Goal: Task Accomplishment & Management: Manage account settings

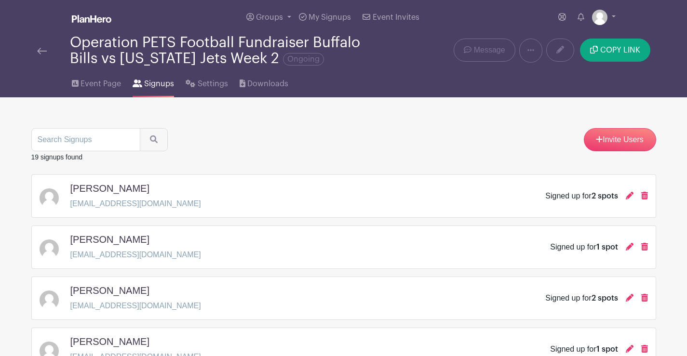
scroll to position [819, 0]
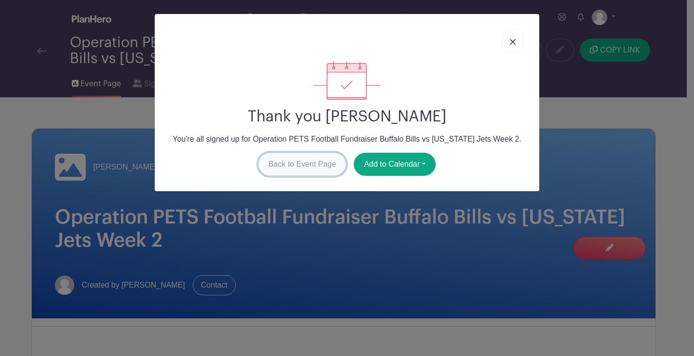
click at [274, 167] on link "Back to Event Page" at bounding box center [302, 164] width 88 height 23
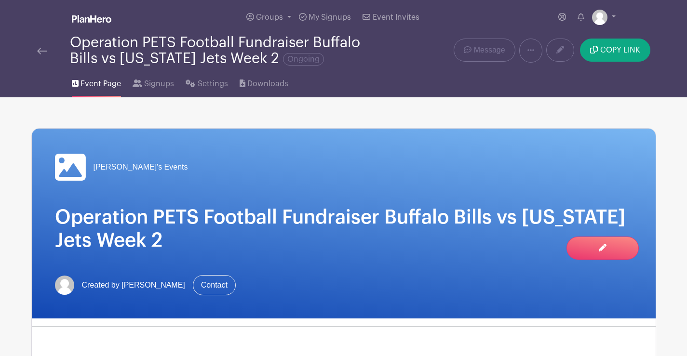
click at [42, 46] on link at bounding box center [42, 51] width 10 height 12
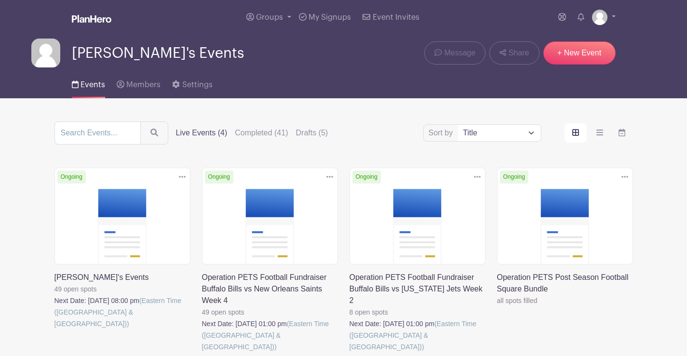
click at [329, 175] on icon at bounding box center [329, 177] width 7 height 8
click at [283, 194] on link "Duplicate" at bounding box center [298, 197] width 76 height 15
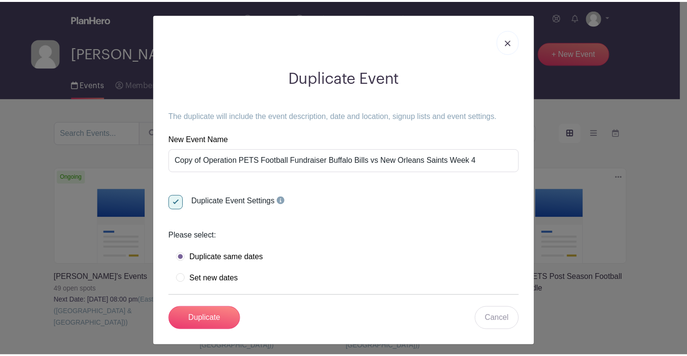
scroll to position [4, 0]
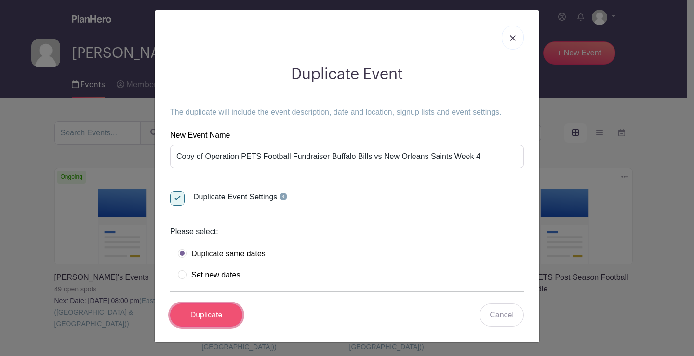
click at [204, 315] on input "Duplicate" at bounding box center [206, 315] width 72 height 23
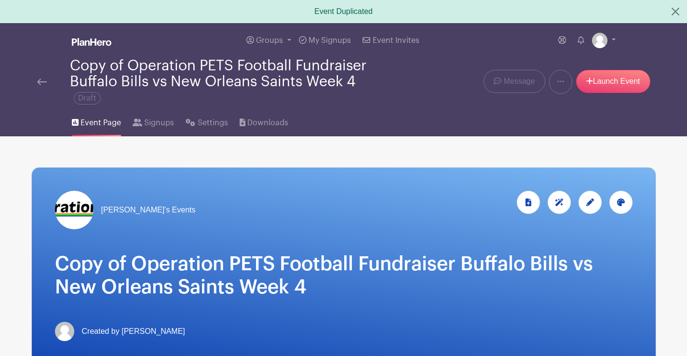
click at [42, 79] on link at bounding box center [42, 82] width 10 height 12
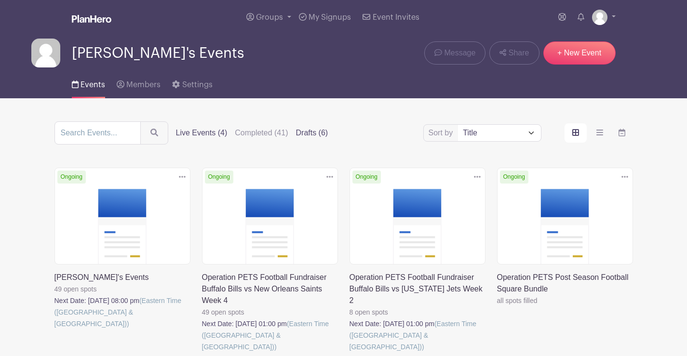
click at [311, 129] on label "Drafts (6)" at bounding box center [312, 133] width 32 height 12
click at [0, 0] on input "Drafts (6)" at bounding box center [0, 0] width 0 height 0
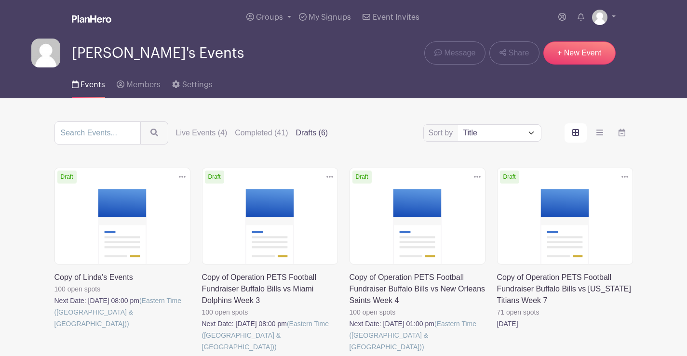
click at [623, 175] on icon at bounding box center [624, 177] width 7 height 8
click at [578, 214] on link "Delete" at bounding box center [593, 213] width 76 height 15
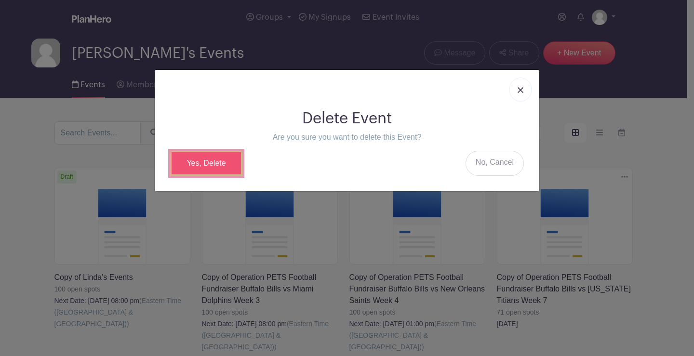
click at [224, 162] on link "Yes, Delete" at bounding box center [206, 163] width 72 height 25
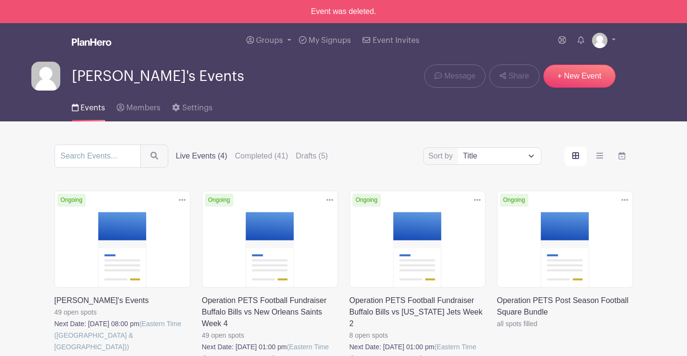
click at [625, 199] on icon at bounding box center [624, 200] width 7 height 2
click at [578, 216] on link "Duplicate" at bounding box center [593, 220] width 76 height 15
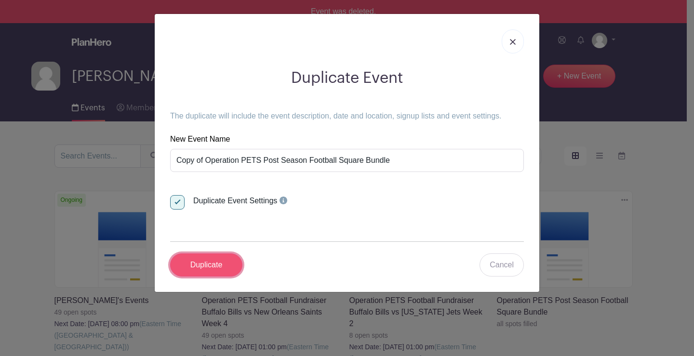
click at [212, 260] on input "Duplicate" at bounding box center [206, 264] width 72 height 23
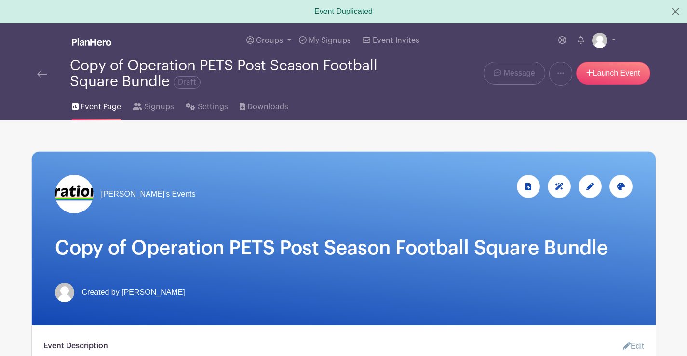
drag, startPoint x: 37, startPoint y: 67, endPoint x: 47, endPoint y: 44, distance: 25.2
click at [37, 67] on div "Copy of Operation PETS Post Season Football Square Bundle Draft" at bounding box center [213, 74] width 353 height 32
click at [41, 74] on img at bounding box center [42, 74] width 10 height 7
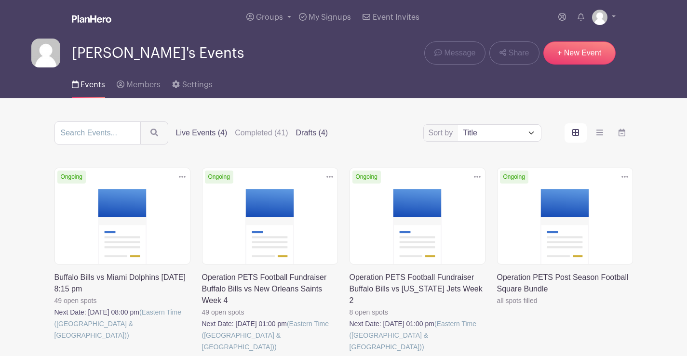
click at [308, 132] on label "Drafts (4)" at bounding box center [312, 133] width 32 height 12
click at [0, 0] on input "Drafts (4)" at bounding box center [0, 0] width 0 height 0
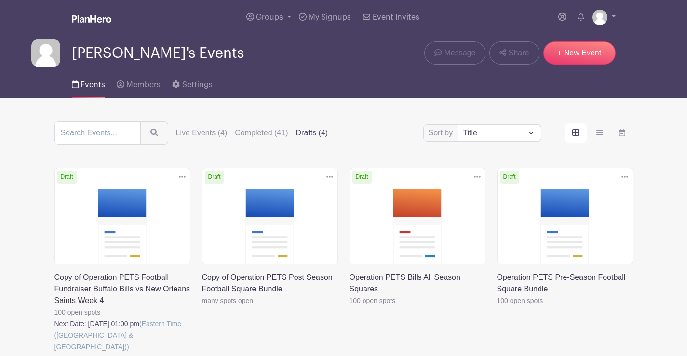
click at [308, 132] on label "Drafts (4)" at bounding box center [312, 133] width 32 height 12
click at [0, 0] on input "Drafts (4)" at bounding box center [0, 0] width 0 height 0
click at [179, 173] on icon at bounding box center [182, 177] width 7 height 8
click at [145, 217] on link "Delete" at bounding box center [151, 213] width 76 height 15
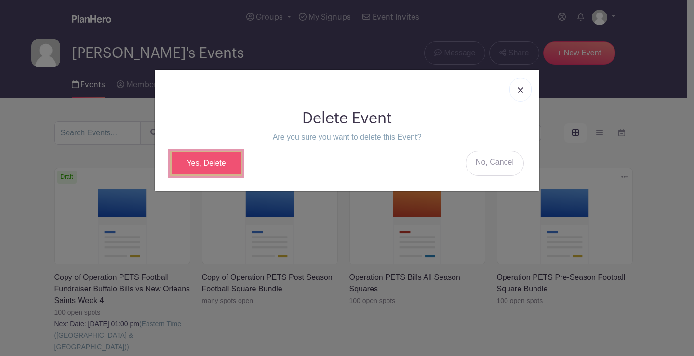
click at [200, 162] on link "Yes, Delete" at bounding box center [206, 163] width 72 height 25
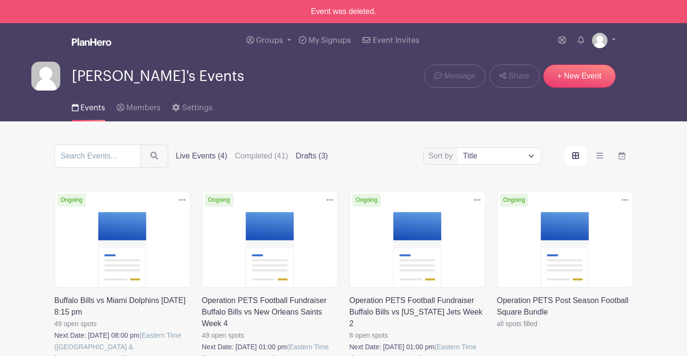
click at [313, 154] on label "Drafts (3)" at bounding box center [312, 156] width 32 height 12
click at [0, 0] on input "Drafts (3)" at bounding box center [0, 0] width 0 height 0
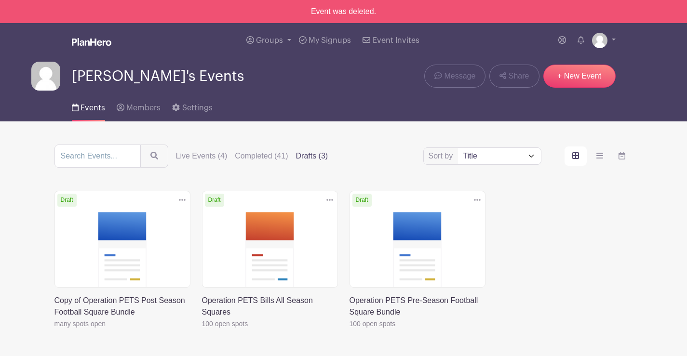
click at [327, 199] on icon at bounding box center [329, 200] width 7 height 2
click at [279, 221] on link "Duplicate" at bounding box center [298, 220] width 76 height 15
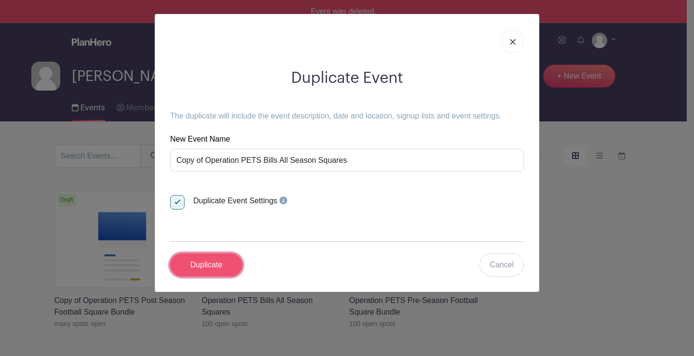
click at [218, 267] on input "Duplicate" at bounding box center [206, 264] width 72 height 23
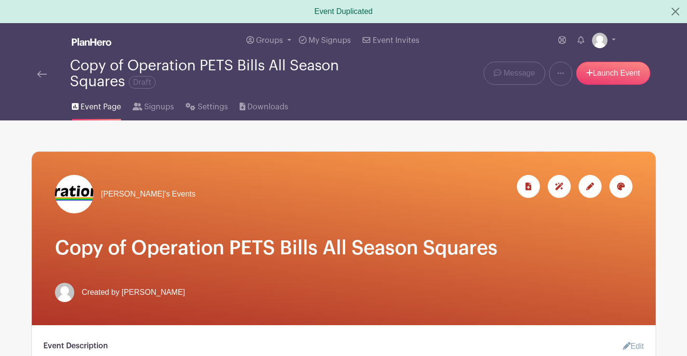
click at [42, 72] on img at bounding box center [42, 74] width 10 height 7
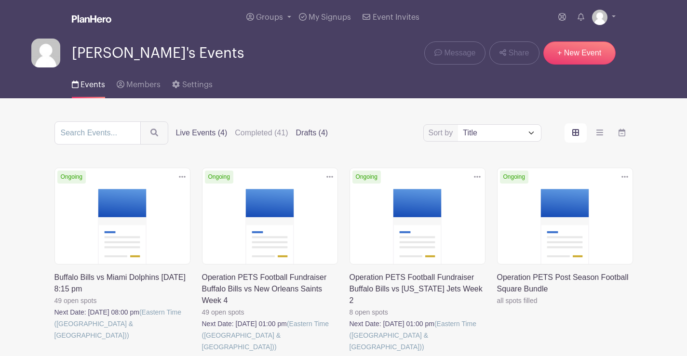
click at [312, 130] on label "Drafts (4)" at bounding box center [312, 133] width 32 height 12
click at [0, 0] on input "Drafts (4)" at bounding box center [0, 0] width 0 height 0
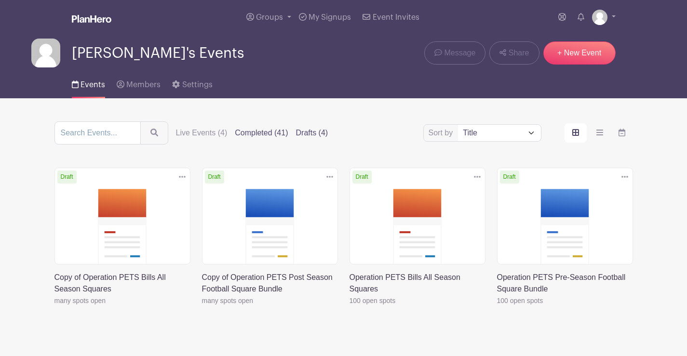
click at [256, 130] on label "Completed (41)" at bounding box center [261, 133] width 53 height 12
click at [0, 0] on input "Completed (41)" at bounding box center [0, 0] width 0 height 0
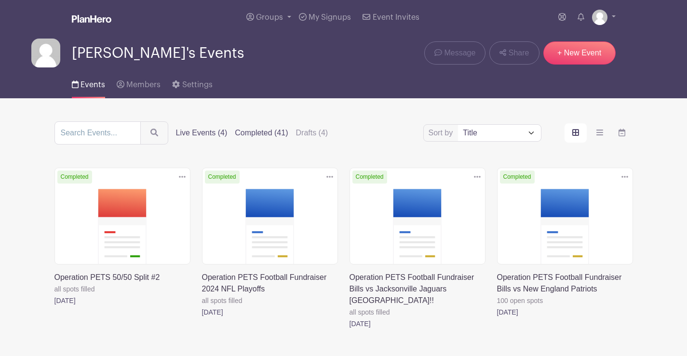
click at [208, 130] on label "Live Events (4)" at bounding box center [202, 133] width 52 height 12
click at [0, 0] on input "Live Events (4)" at bounding box center [0, 0] width 0 height 0
